Goal: Task Accomplishment & Management: Use online tool/utility

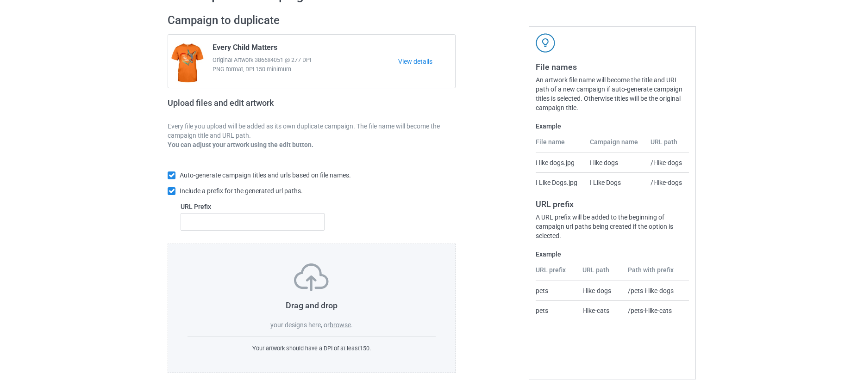
scroll to position [60, 0]
click at [338, 320] on label "browse" at bounding box center [339, 323] width 21 height 7
click at [0, 0] on input "browse" at bounding box center [0, 0] width 0 height 0
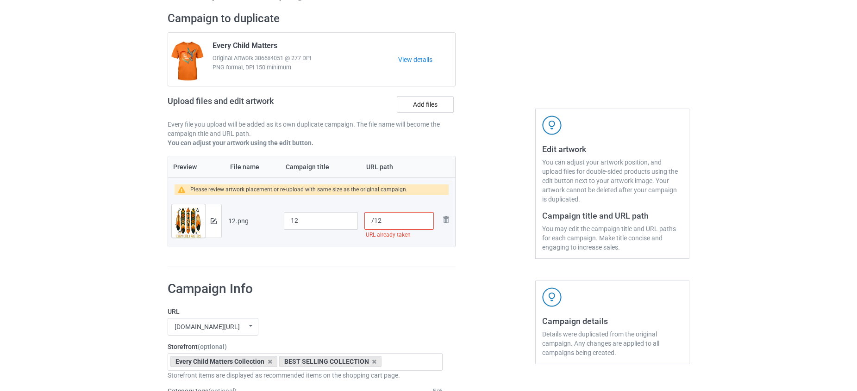
drag, startPoint x: 396, startPoint y: 219, endPoint x: 373, endPoint y: 216, distance: 23.3
click at [373, 216] on input "/12" at bounding box center [398, 221] width 69 height 18
click at [374, 218] on input "/100" at bounding box center [398, 221] width 69 height 18
type input "/every100"
click at [331, 216] on input "12" at bounding box center [321, 221] width 74 height 18
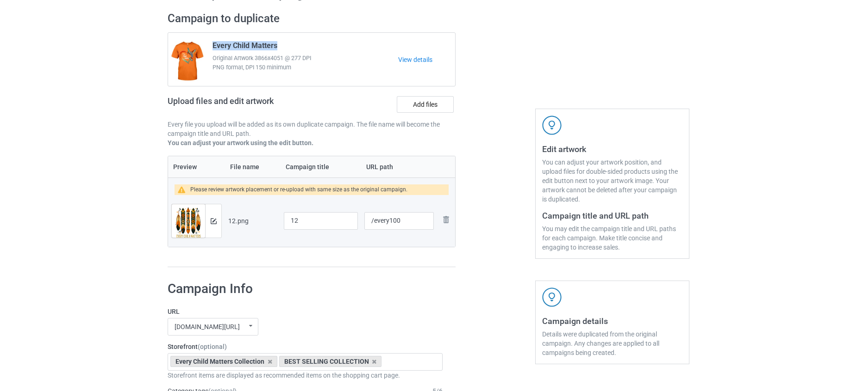
drag, startPoint x: 279, startPoint y: 43, endPoint x: 214, endPoint y: 41, distance: 65.3
click at [214, 41] on div "Every Child Matters Original Artwork 3866x4051 @ 277 DPI PNG format, DPI 150 mi…" at bounding box center [302, 59] width 192 height 43
copy span "Every Child Matters"
paste input "Every Child Matters"
drag, startPoint x: 302, startPoint y: 222, endPoint x: 261, endPoint y: 222, distance: 41.2
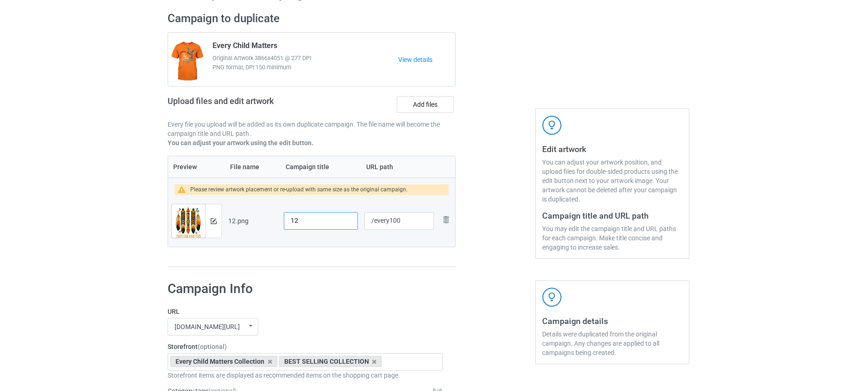
click at [261, 222] on tr "Preview and edit artwork 12.png 12 /every100 Remove file" at bounding box center [311, 221] width 287 height 52
type input "Every Child Matters"
click at [445, 271] on div "Campaign to duplicate Every Child Matters Original Artwork 3866x4051 @ 277 DPI …" at bounding box center [311, 139] width 301 height 269
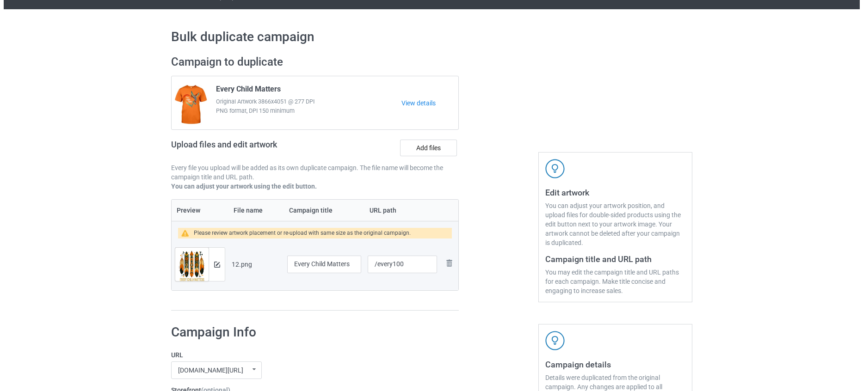
scroll to position [13, 0]
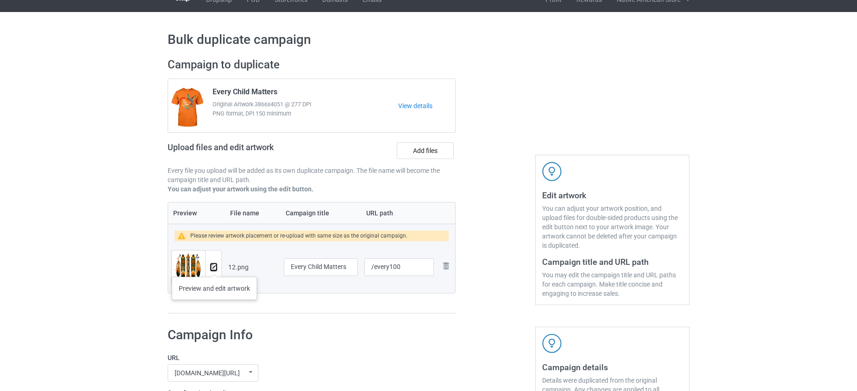
click at [214, 268] on img at bounding box center [214, 268] width 6 height 6
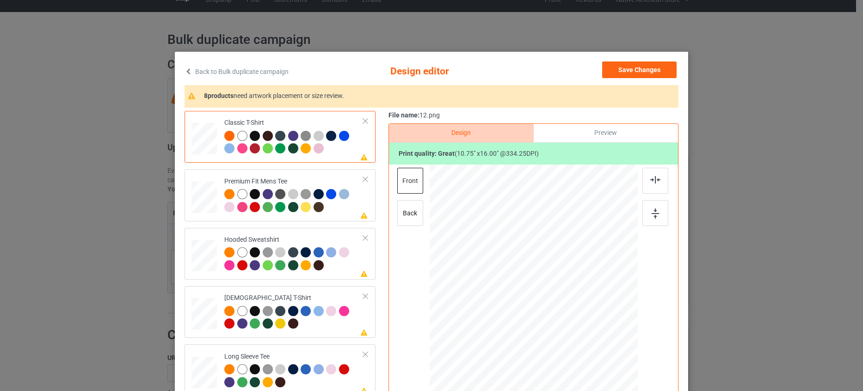
click at [566, 130] on div "Preview" at bounding box center [606, 133] width 144 height 19
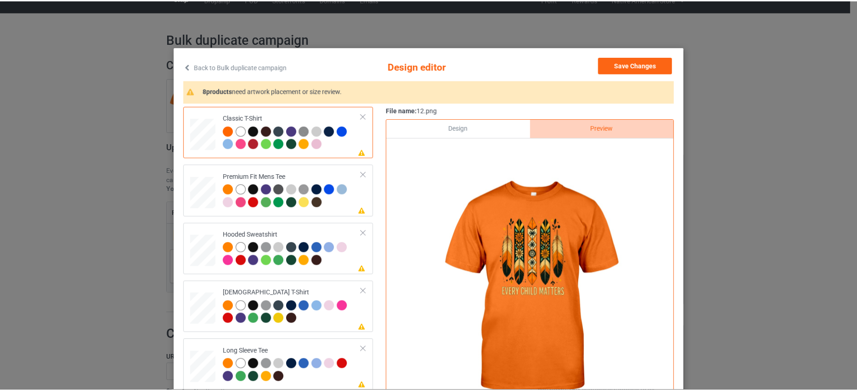
scroll to position [0, 0]
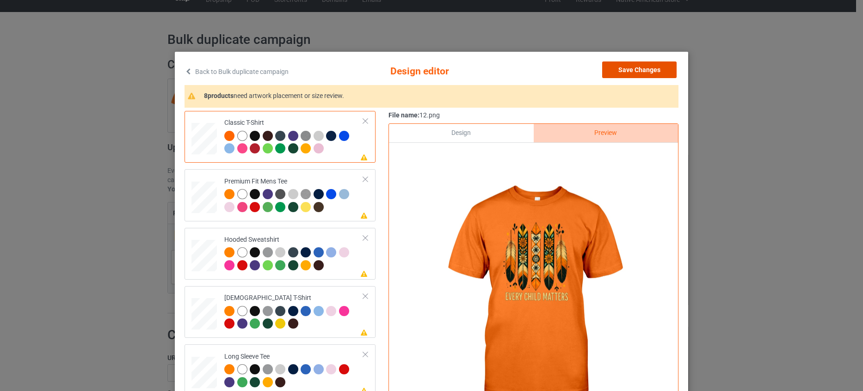
click at [644, 71] on button "Save Changes" at bounding box center [639, 70] width 75 height 17
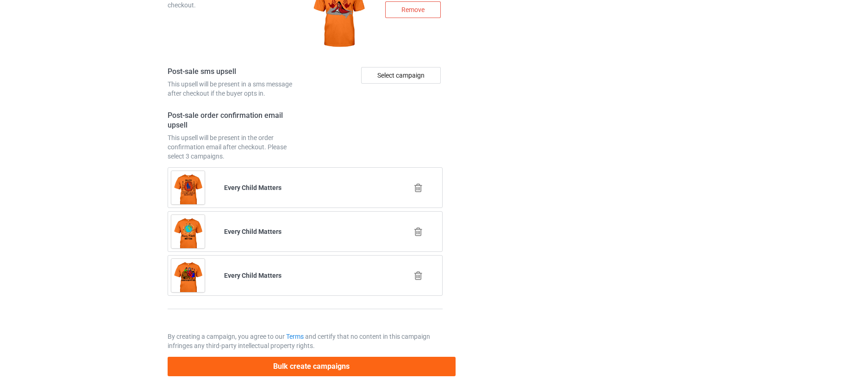
scroll to position [1312, 0]
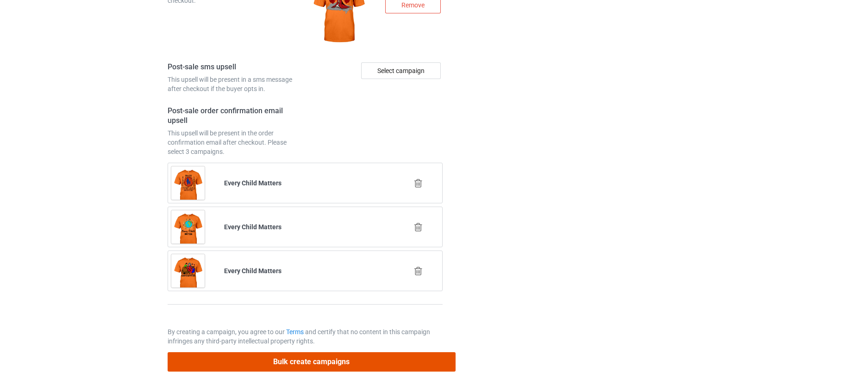
click at [357, 359] on button "Bulk create campaigns" at bounding box center [312, 362] width 288 height 19
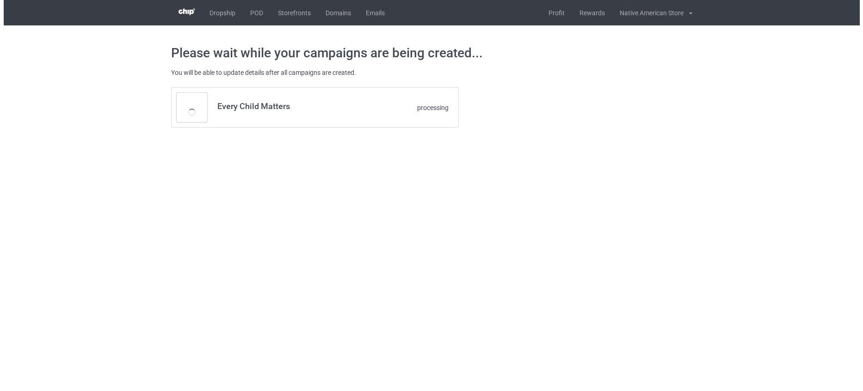
scroll to position [0, 0]
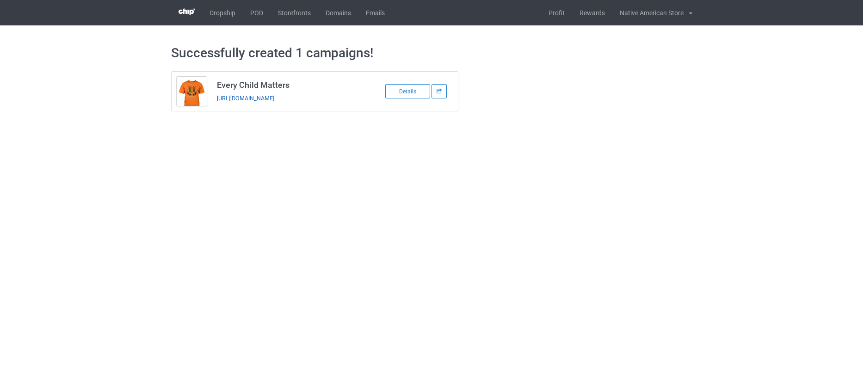
click at [274, 97] on link "[URL][DOMAIN_NAME]" at bounding box center [245, 98] width 57 height 7
